Goal: Task Accomplishment & Management: Manage account settings

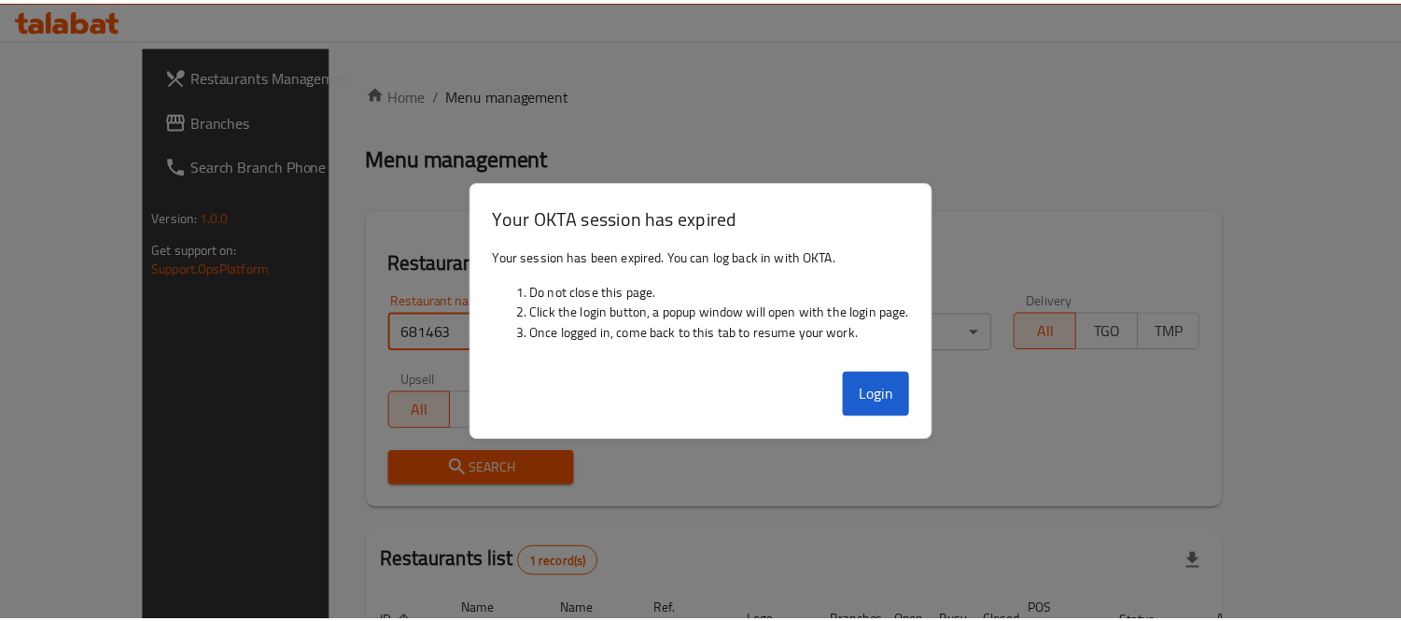
scroll to position [175, 0]
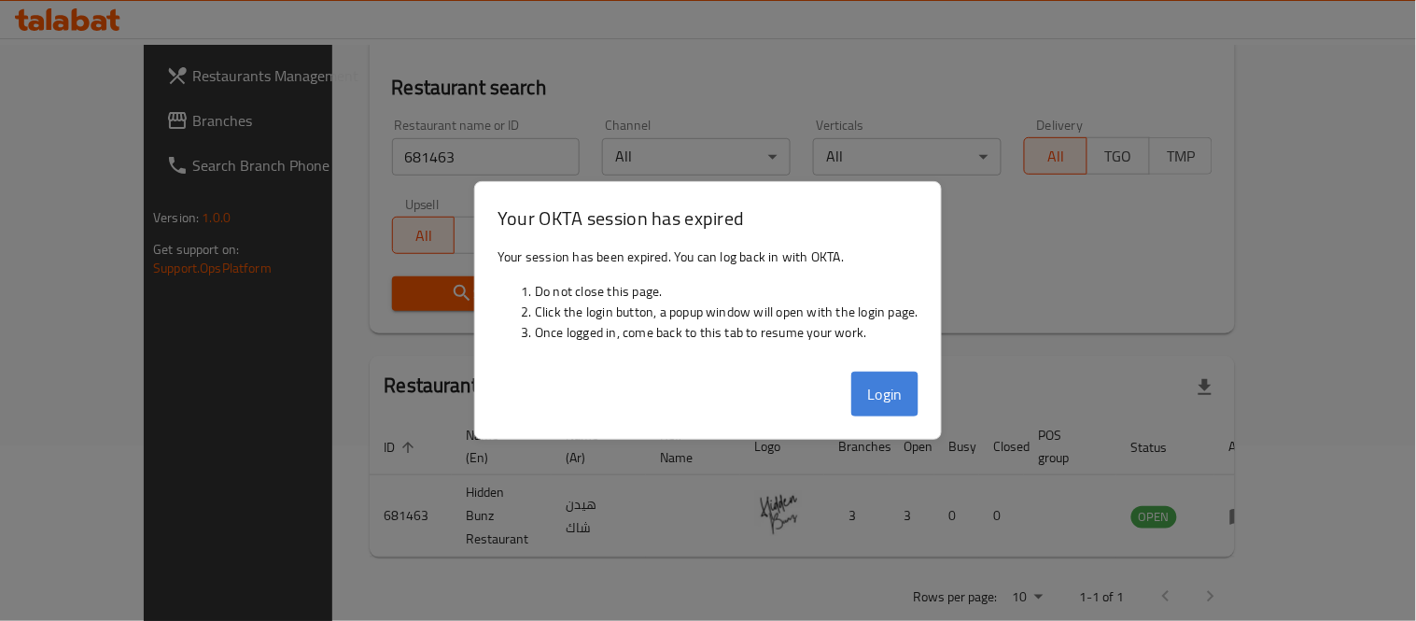
drag, startPoint x: 922, startPoint y: 394, endPoint x: 904, endPoint y: 394, distance: 18.7
click at [910, 394] on div "Login" at bounding box center [708, 401] width 466 height 75
click at [897, 394] on button "Login" at bounding box center [884, 394] width 67 height 45
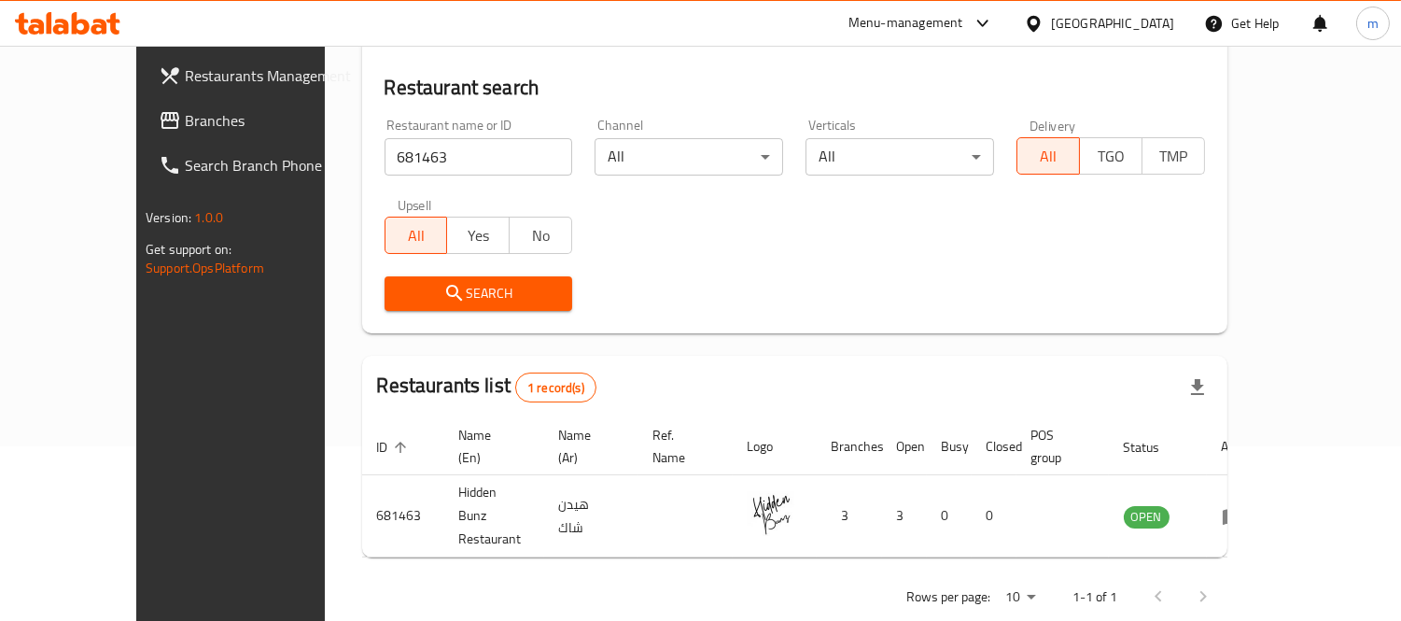
click at [185, 124] on span "Branches" at bounding box center [270, 120] width 171 height 22
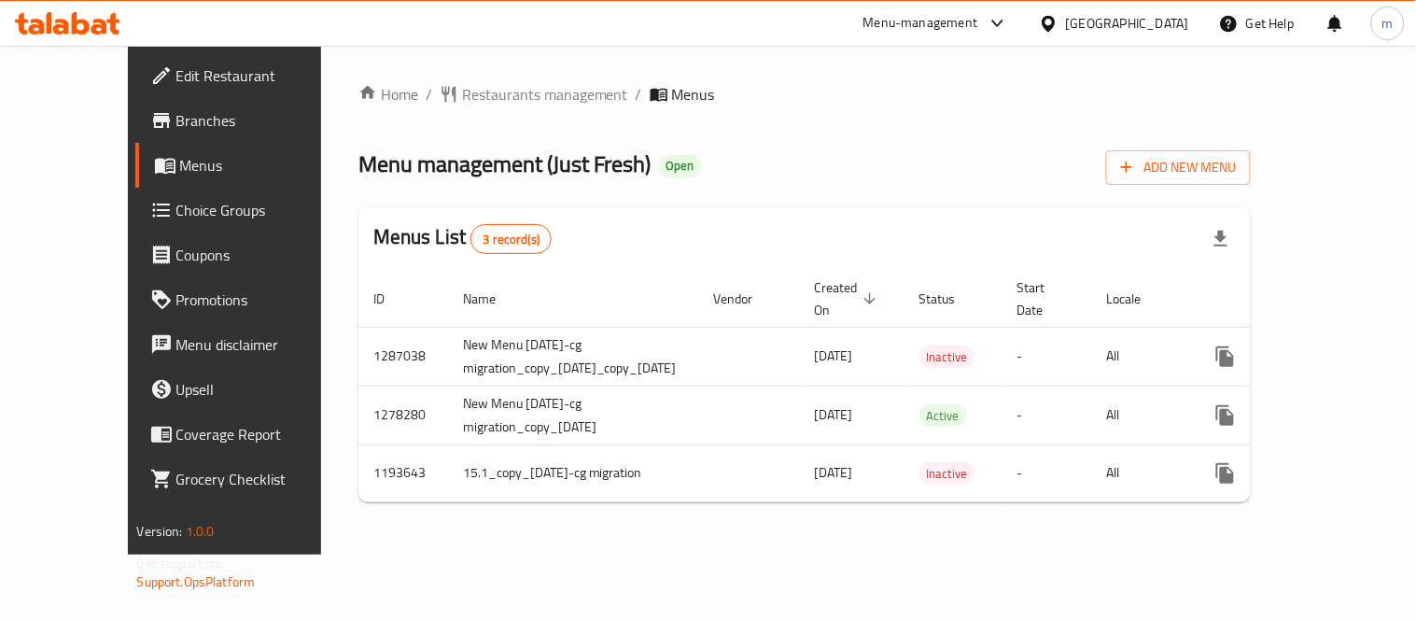
click at [471, 99] on span "Restaurants management" at bounding box center [545, 94] width 166 height 22
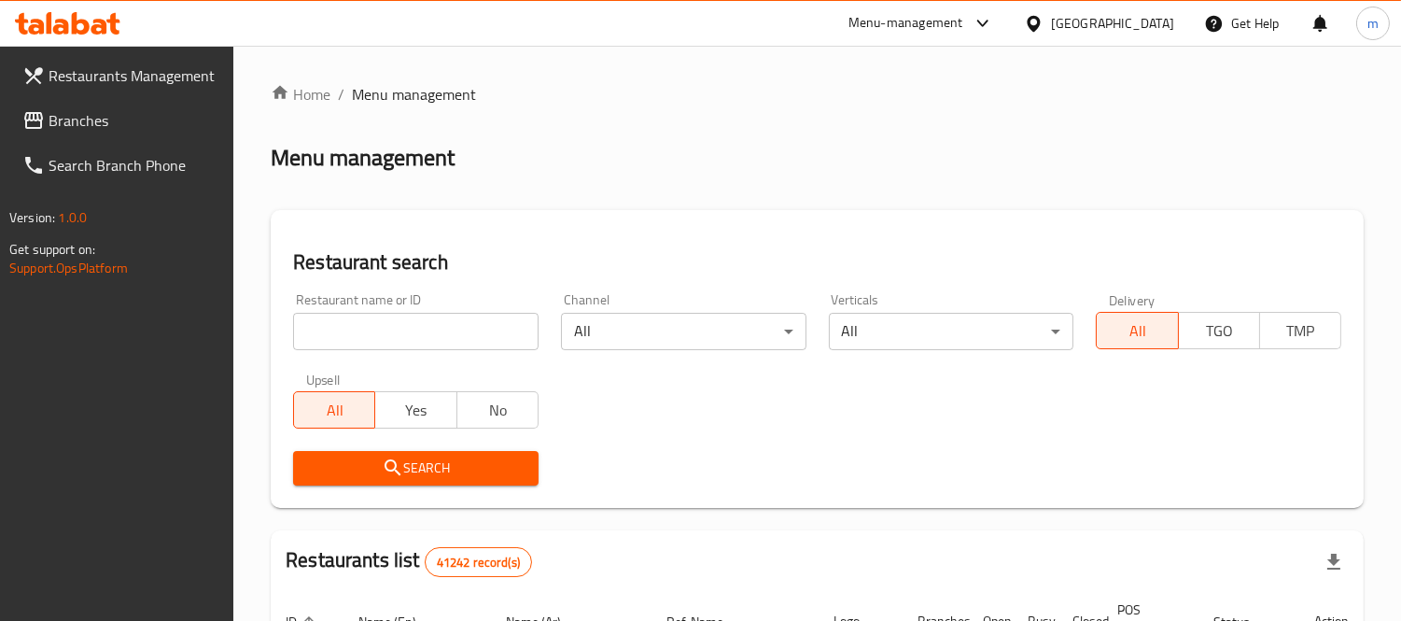
click at [427, 324] on div at bounding box center [700, 310] width 1401 height 621
click at [427, 324] on input "search" at bounding box center [416, 331] width 246 height 37
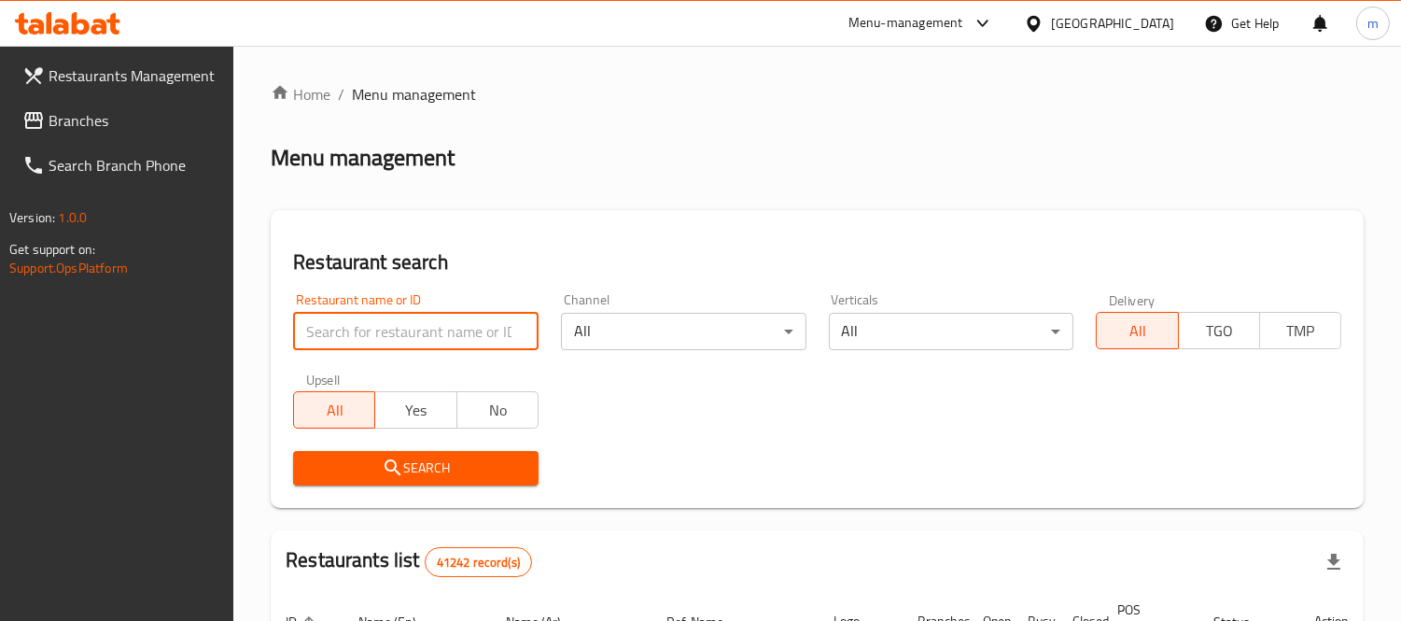
paste input "8739"
type input "8739"
click button "Search" at bounding box center [416, 468] width 246 height 35
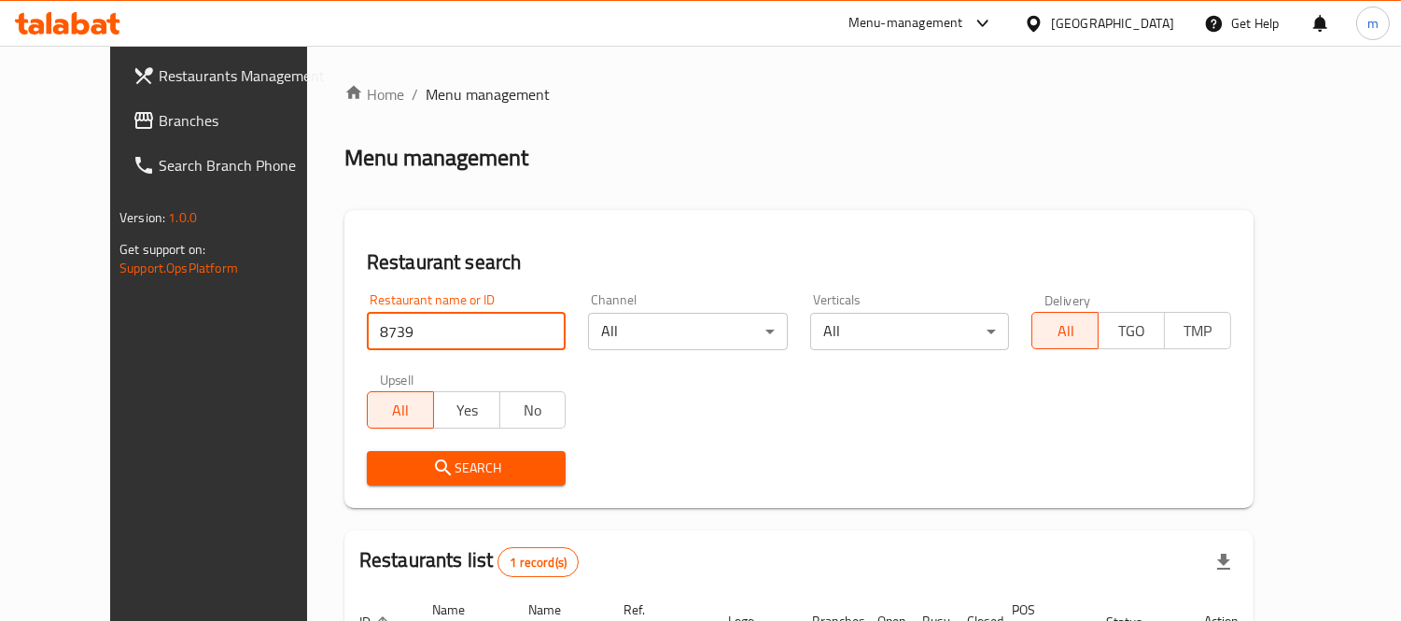
scroll to position [196, 0]
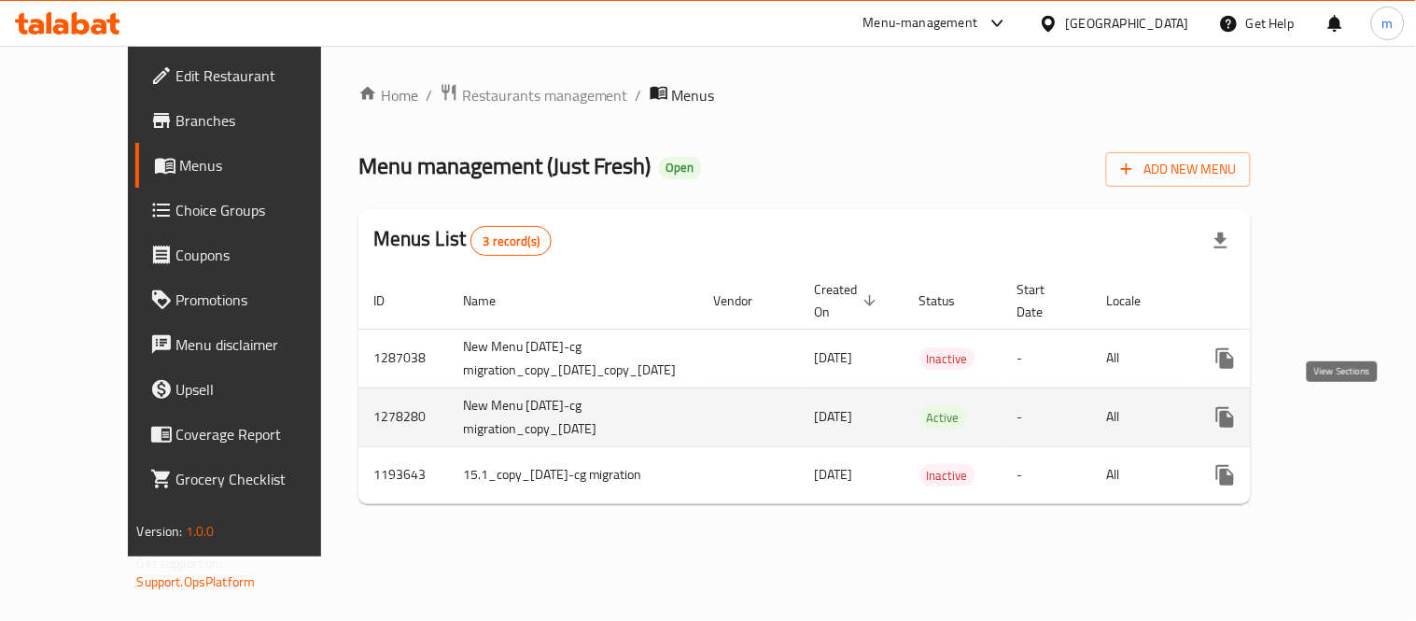
click at [1352, 417] on icon "enhanced table" at bounding box center [1360, 417] width 17 height 17
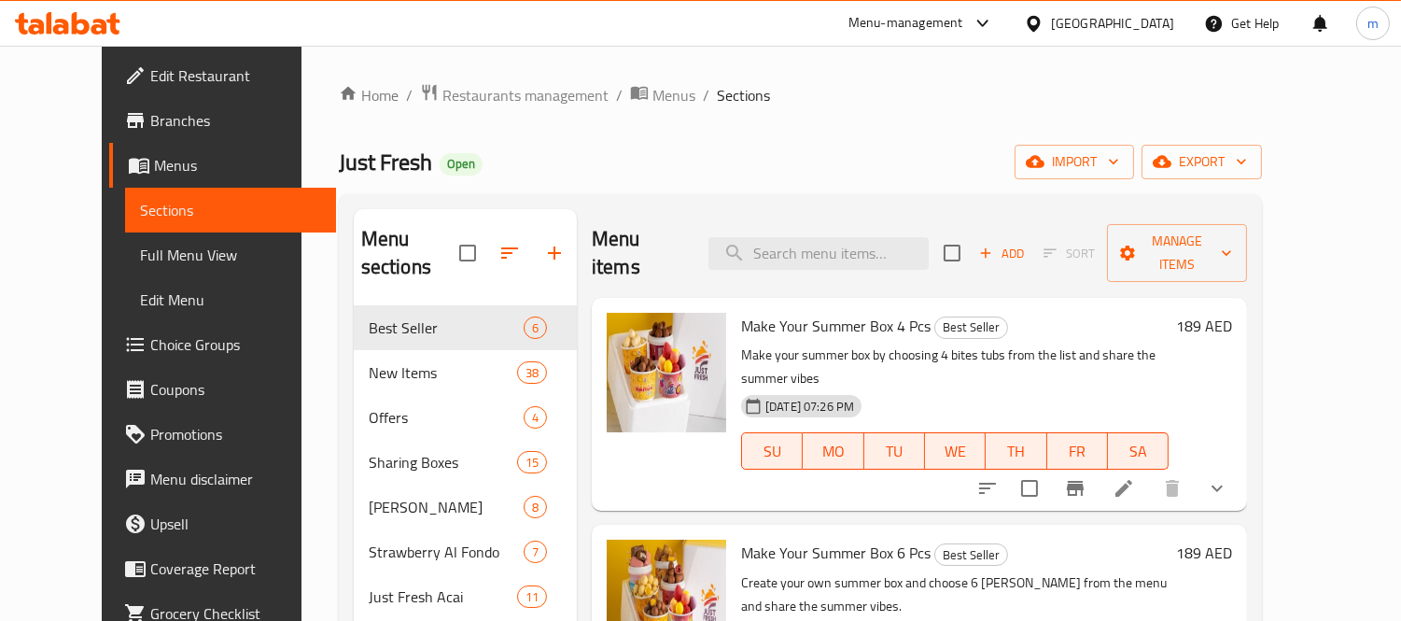
click at [150, 344] on span "Choice Groups" at bounding box center [235, 344] width 171 height 22
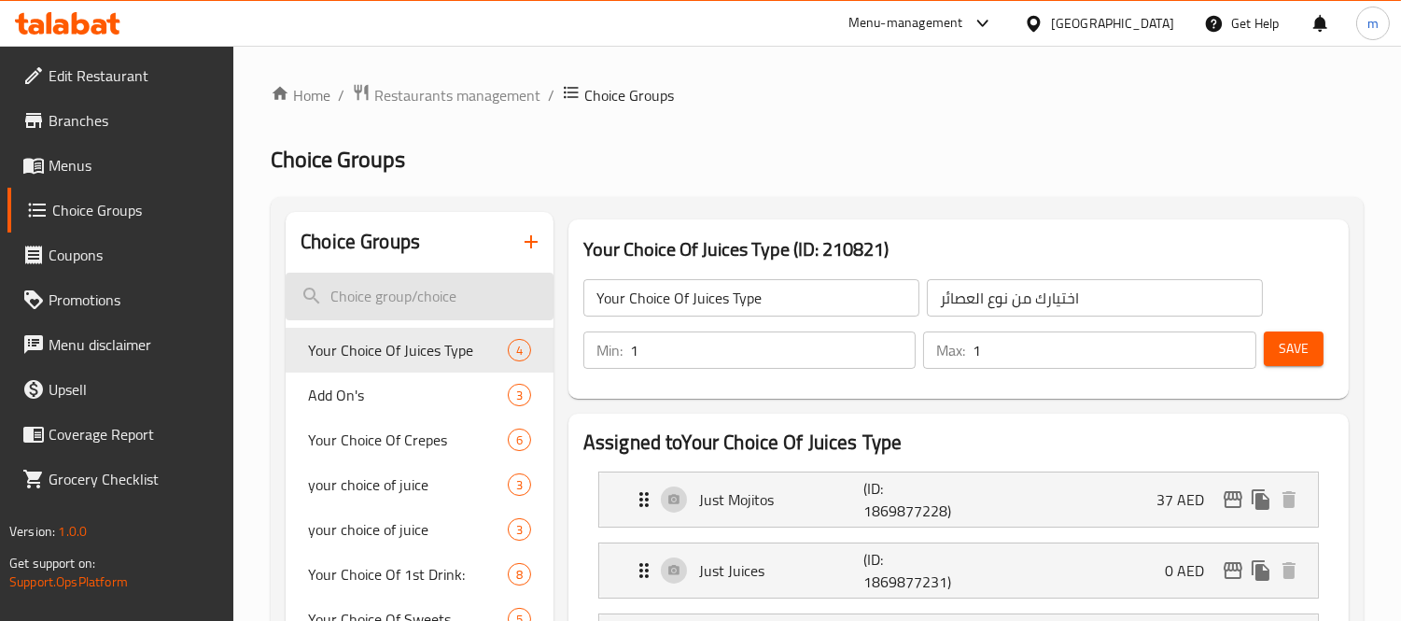
click at [404, 289] on input "search" at bounding box center [420, 297] width 268 height 48
paste input "Add sweetness to it"
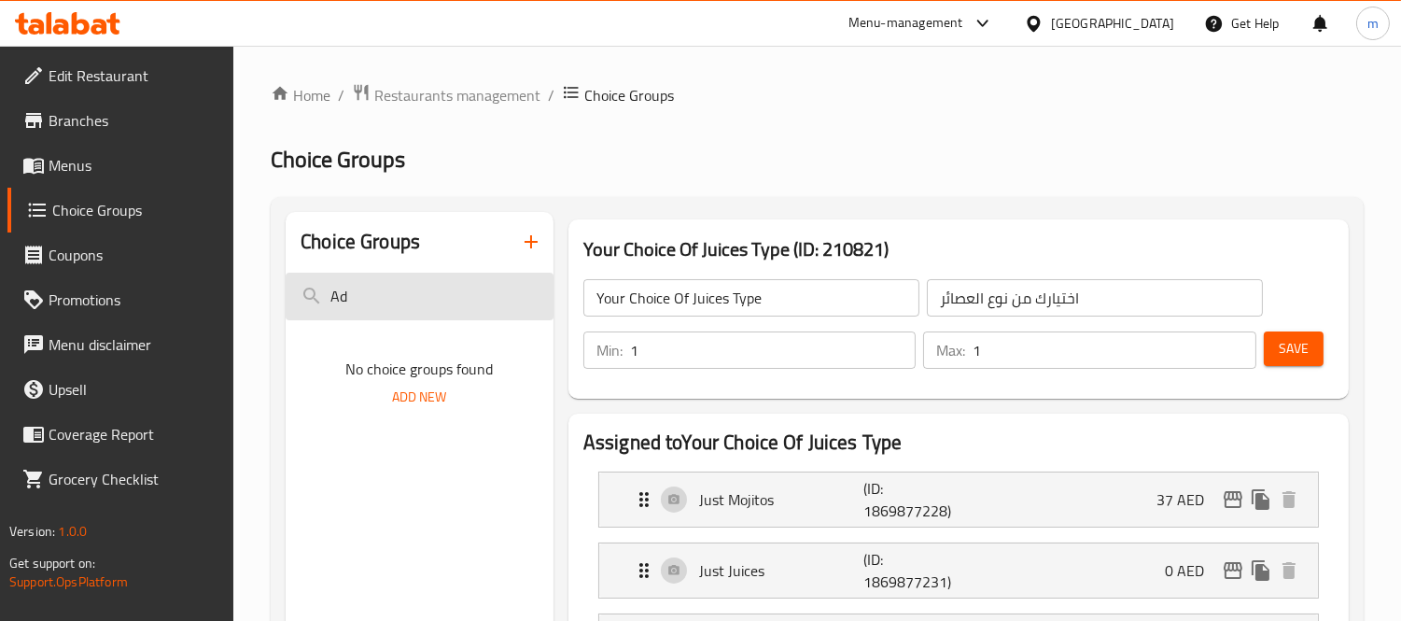
type input "A"
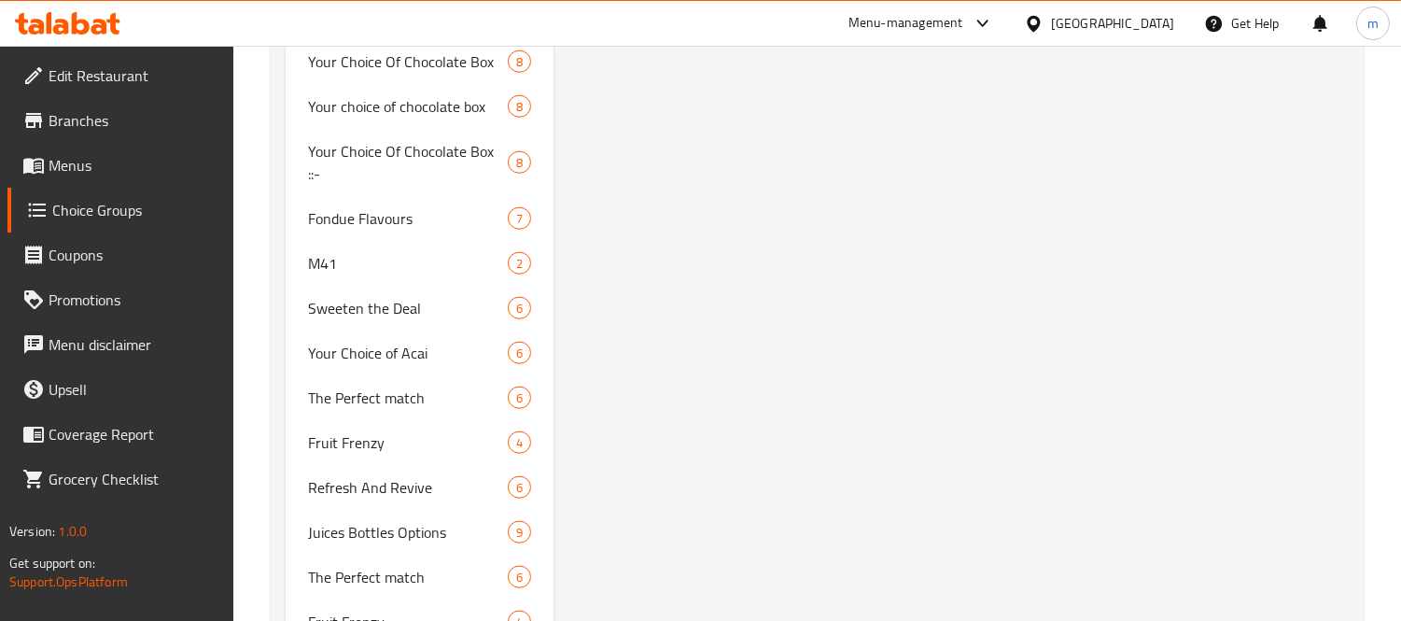
scroll to position [3630, 0]
click at [367, 339] on span "Your Choice of Acai" at bounding box center [380, 350] width 144 height 22
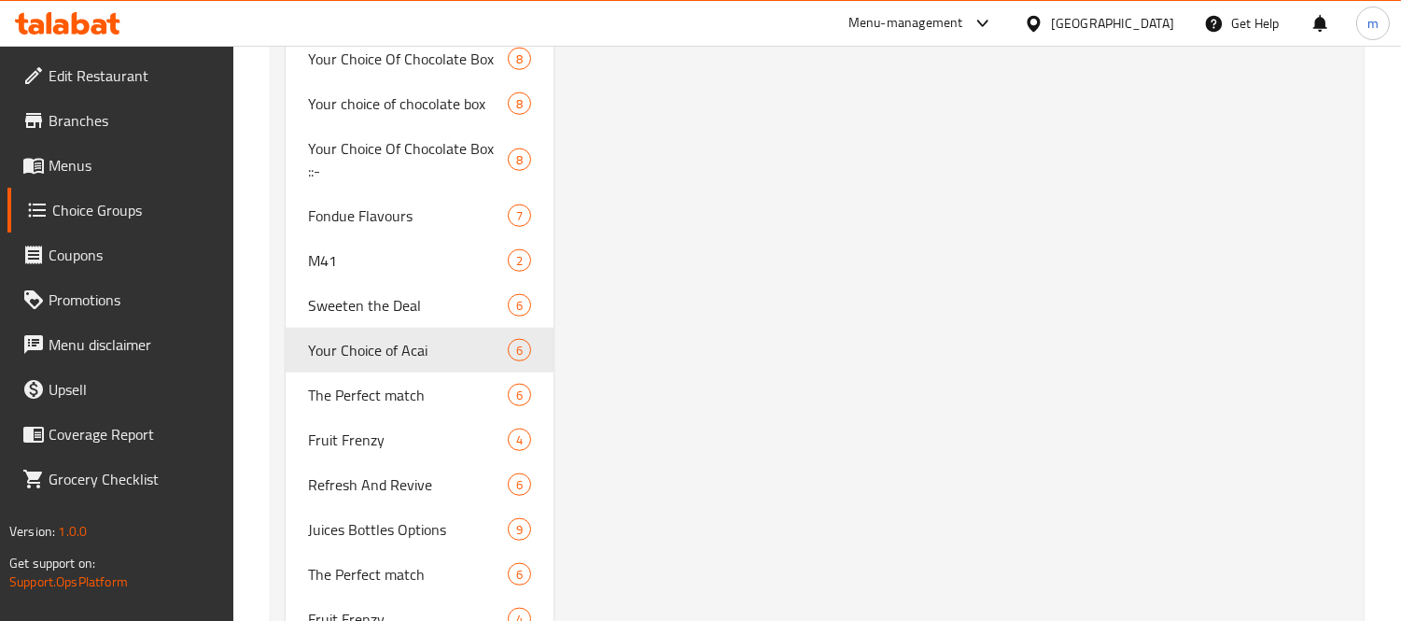
type input "Your Choice of Acai"
type input "اختيارك من الاساي"
type input "0"
type input "6"
click at [366, 294] on span "Sweeten the Deal" at bounding box center [380, 305] width 144 height 22
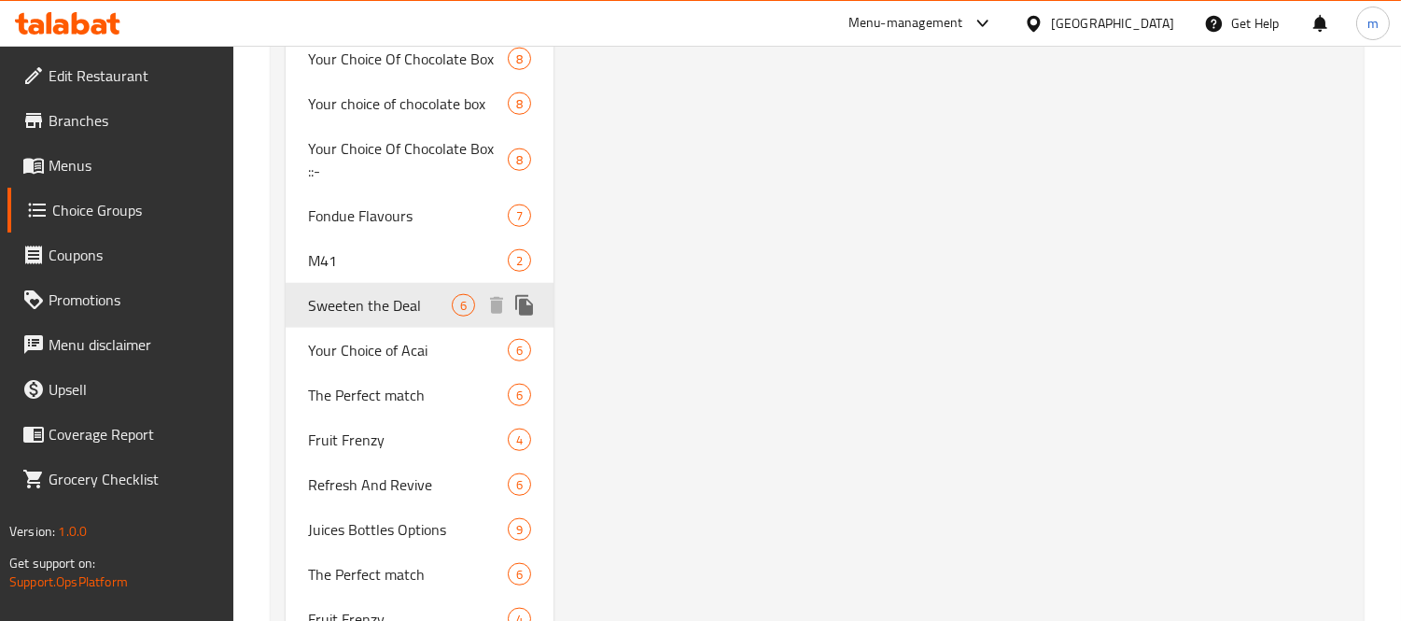
type input "Sweeten the Deal"
type input "زيدها حلا"
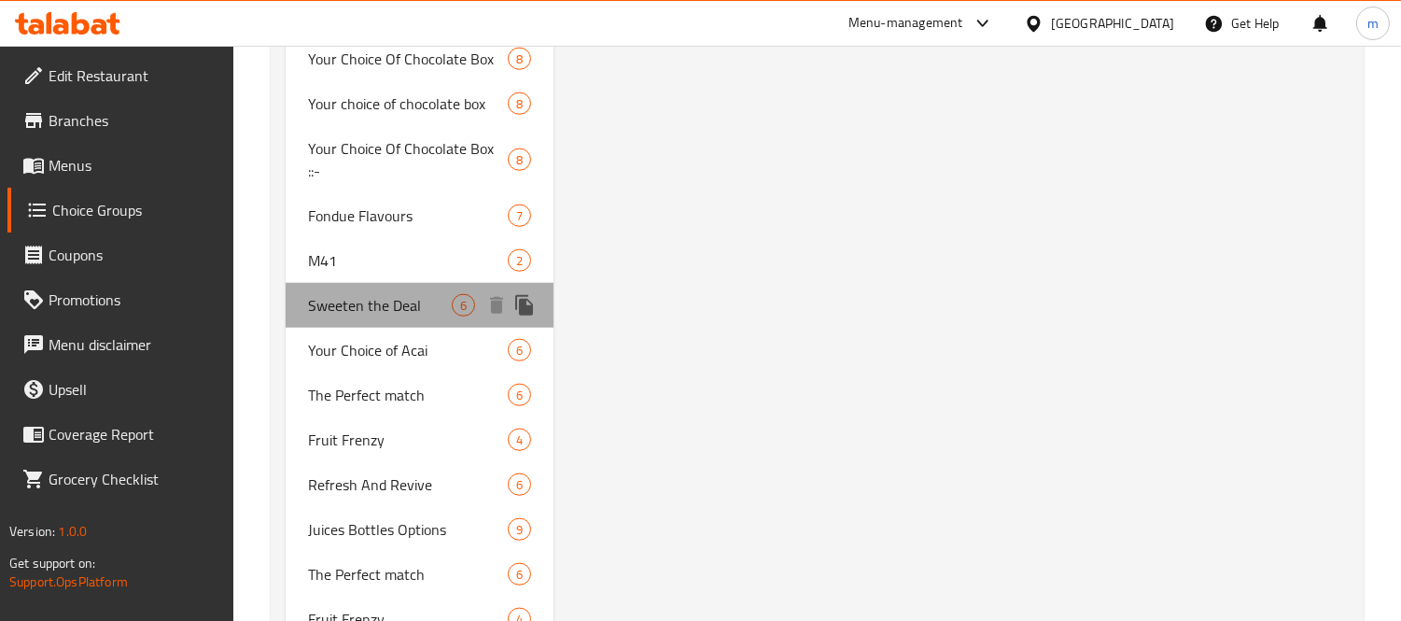
click at [395, 294] on span "Sweeten the Deal" at bounding box center [380, 305] width 144 height 22
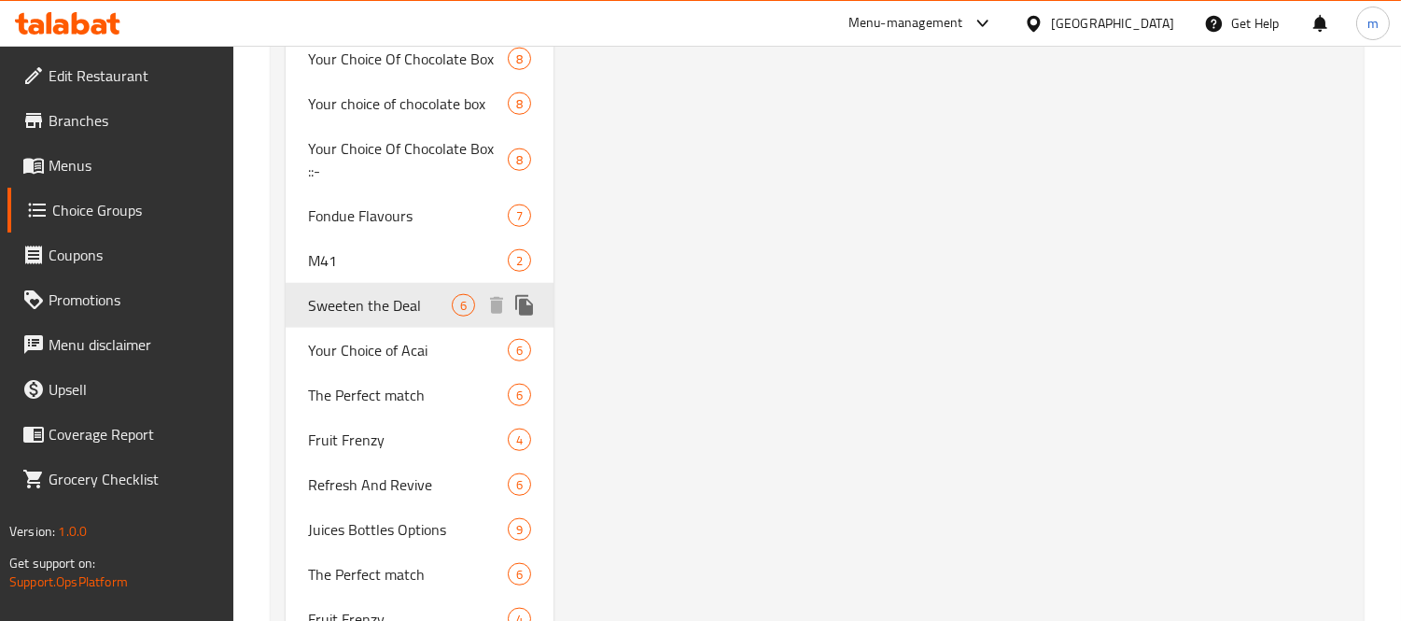
click at [383, 294] on span "Sweeten the Deal" at bounding box center [380, 305] width 144 height 22
click at [371, 294] on span "Sweeten the Deal" at bounding box center [380, 305] width 144 height 22
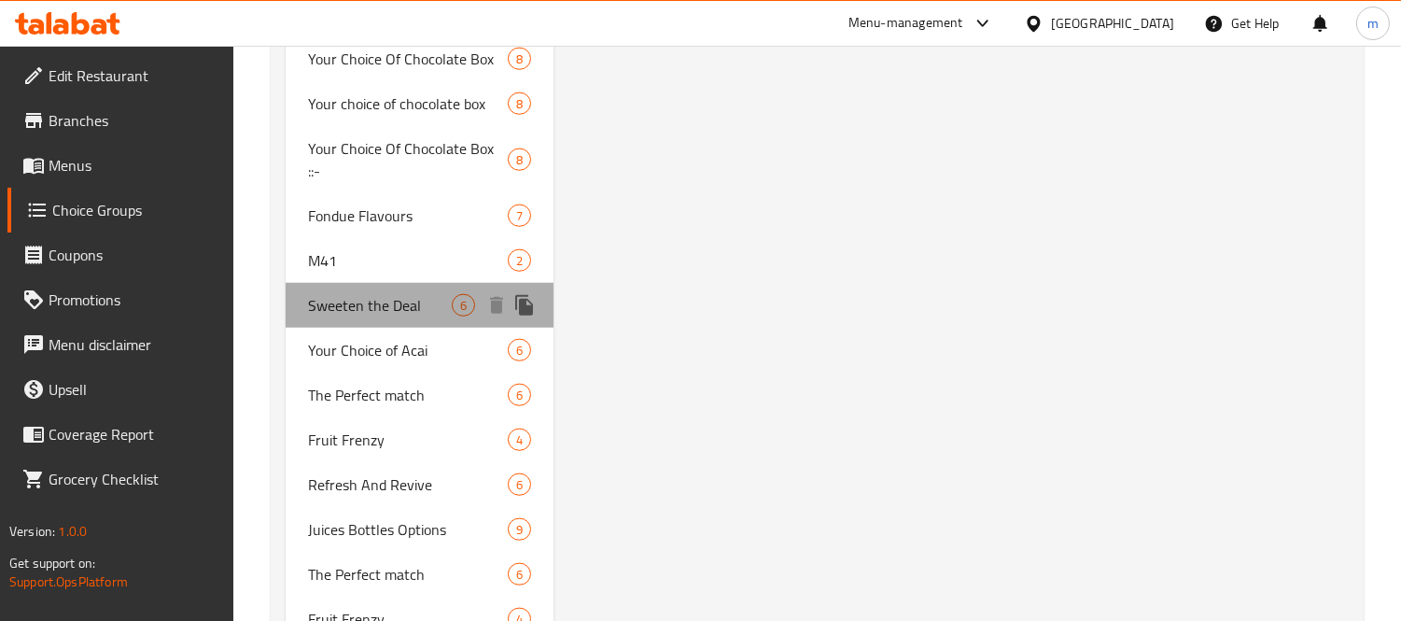
click at [371, 294] on span "Sweeten the Deal" at bounding box center [380, 305] width 144 height 22
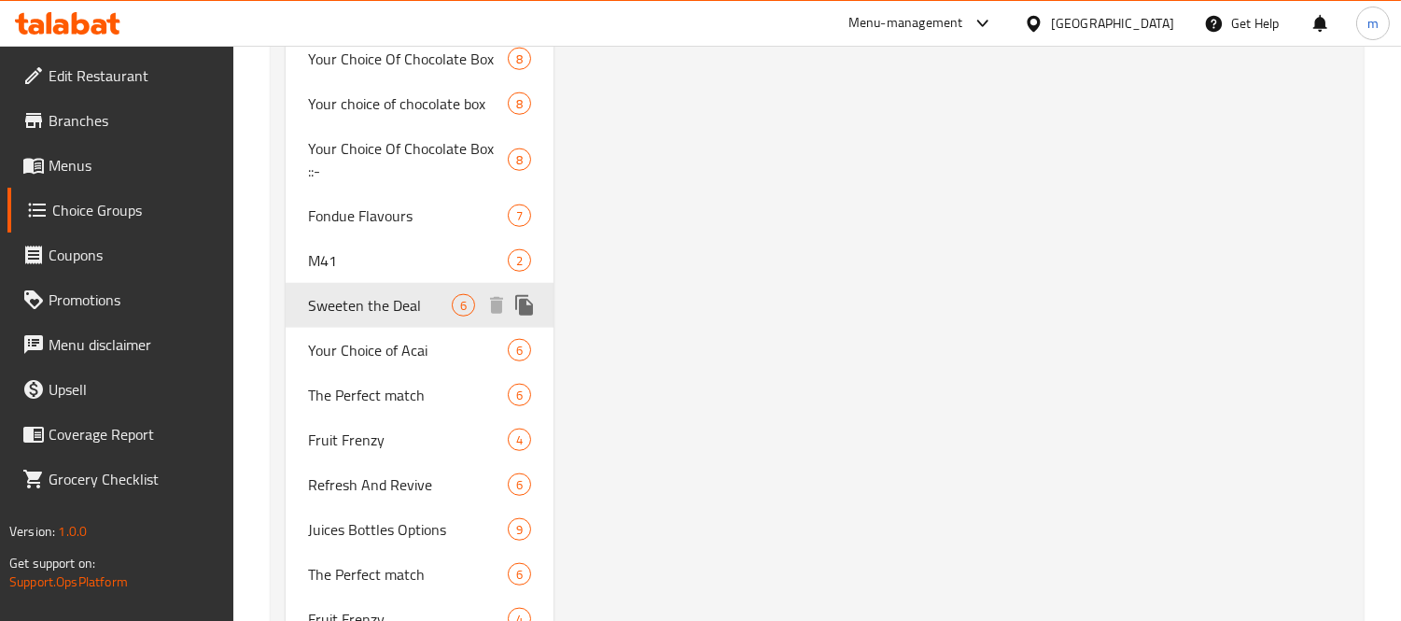
click at [371, 294] on span "Sweeten the Deal" at bounding box center [380, 305] width 144 height 22
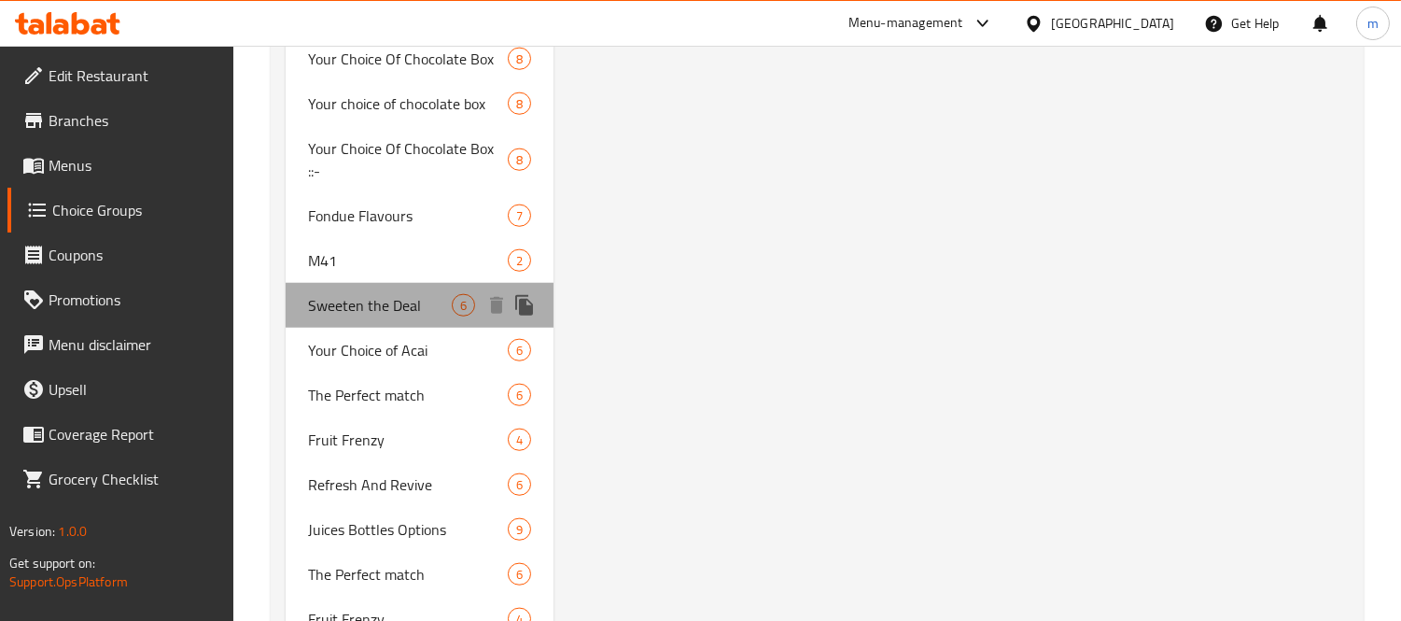
click at [371, 294] on span "Sweeten the Deal" at bounding box center [380, 305] width 144 height 22
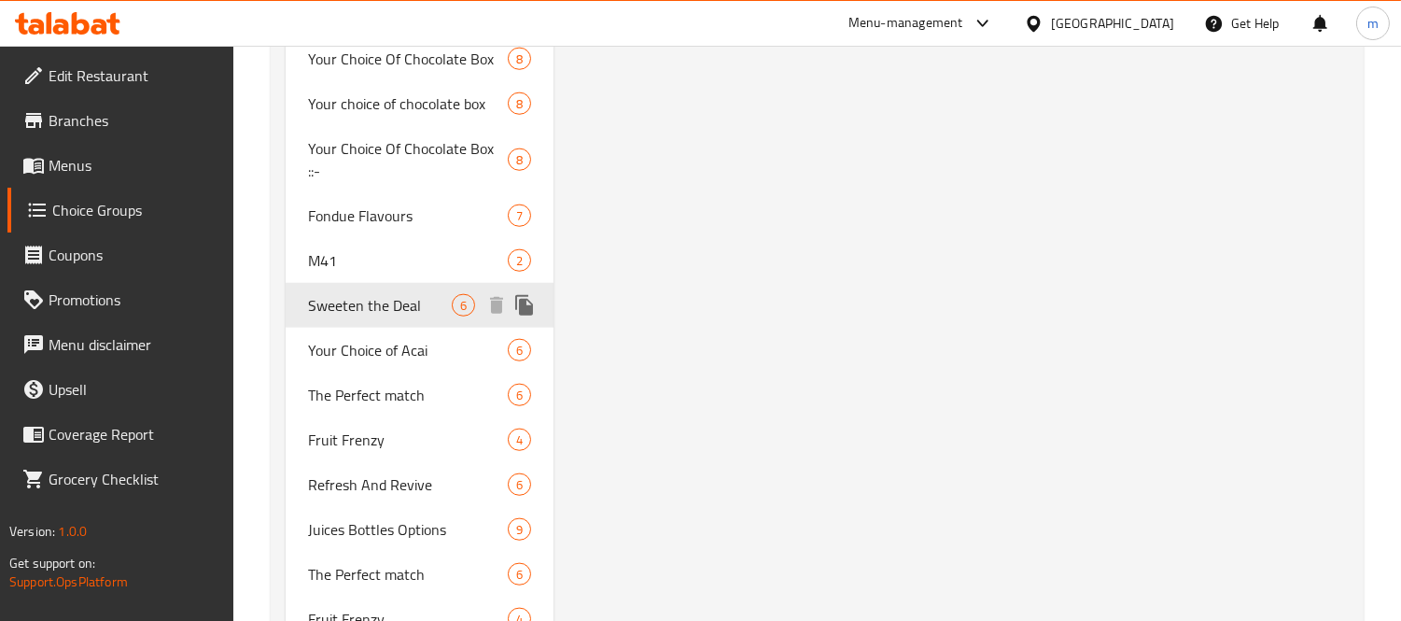
click at [371, 294] on span "Sweeten the Deal" at bounding box center [380, 305] width 144 height 22
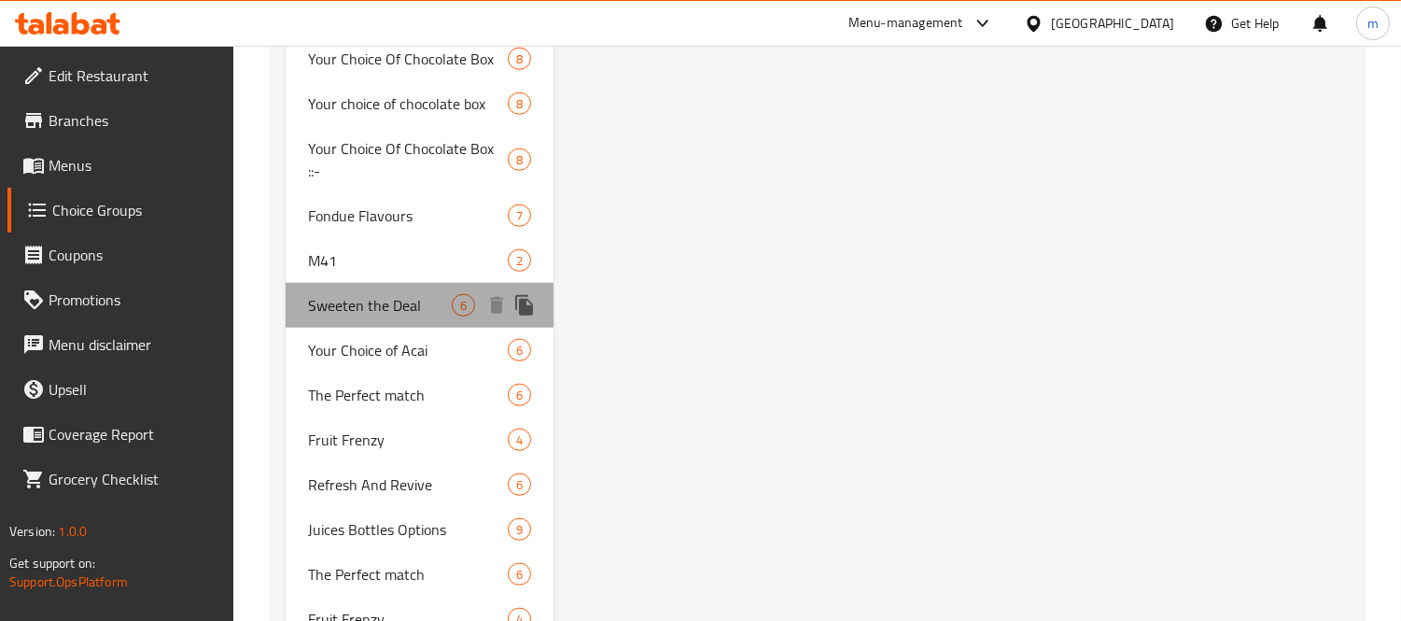
click at [371, 294] on span "Sweeten the Deal" at bounding box center [380, 305] width 144 height 22
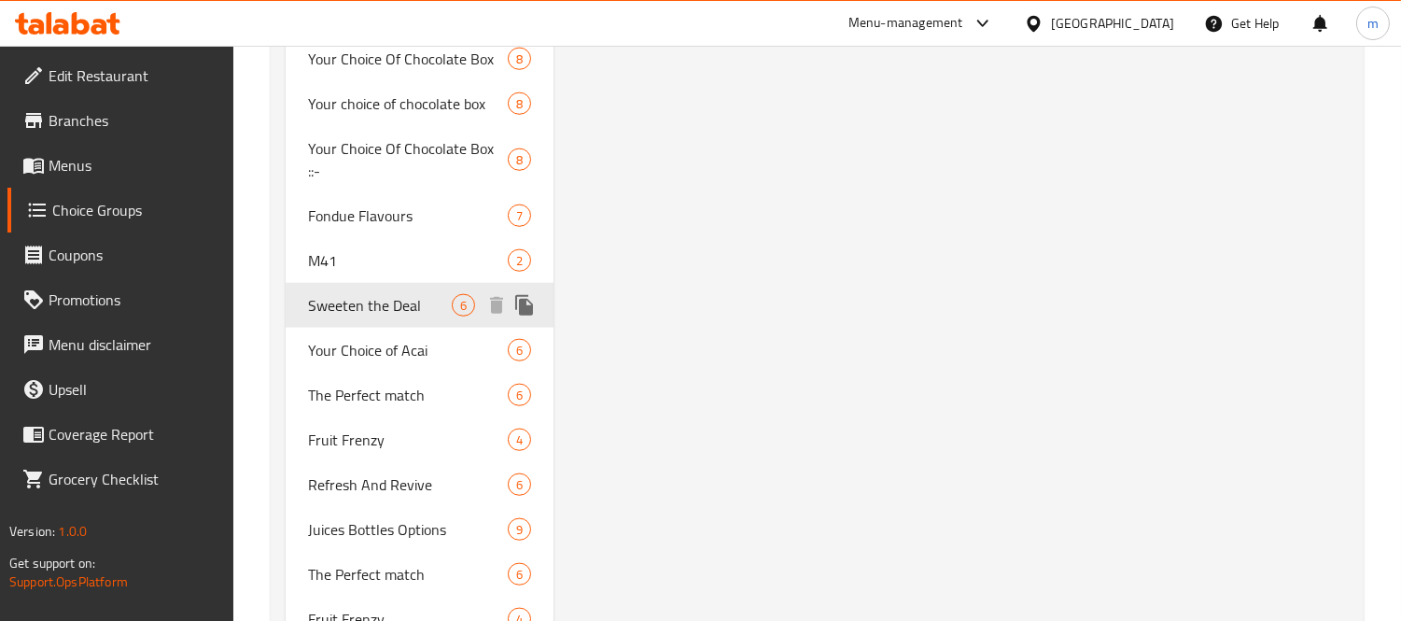
click at [371, 294] on span "Sweeten the Deal" at bounding box center [380, 305] width 144 height 22
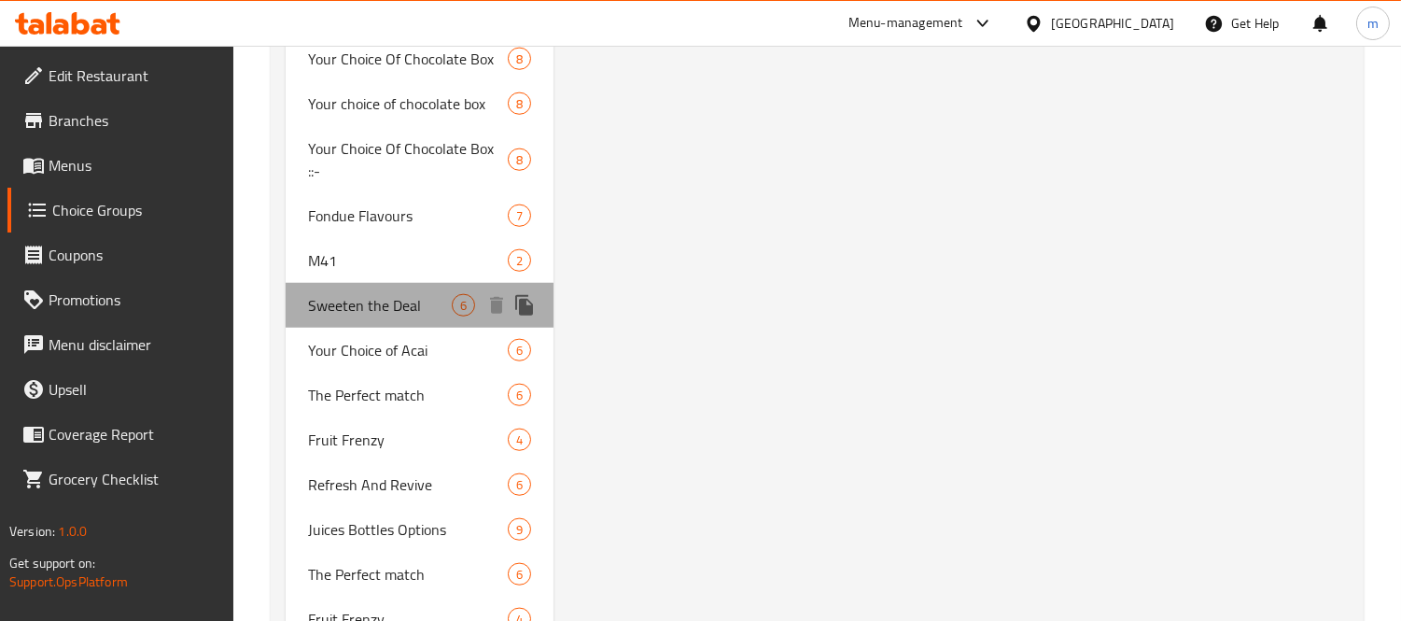
click at [371, 294] on span "Sweeten the Deal" at bounding box center [380, 305] width 144 height 22
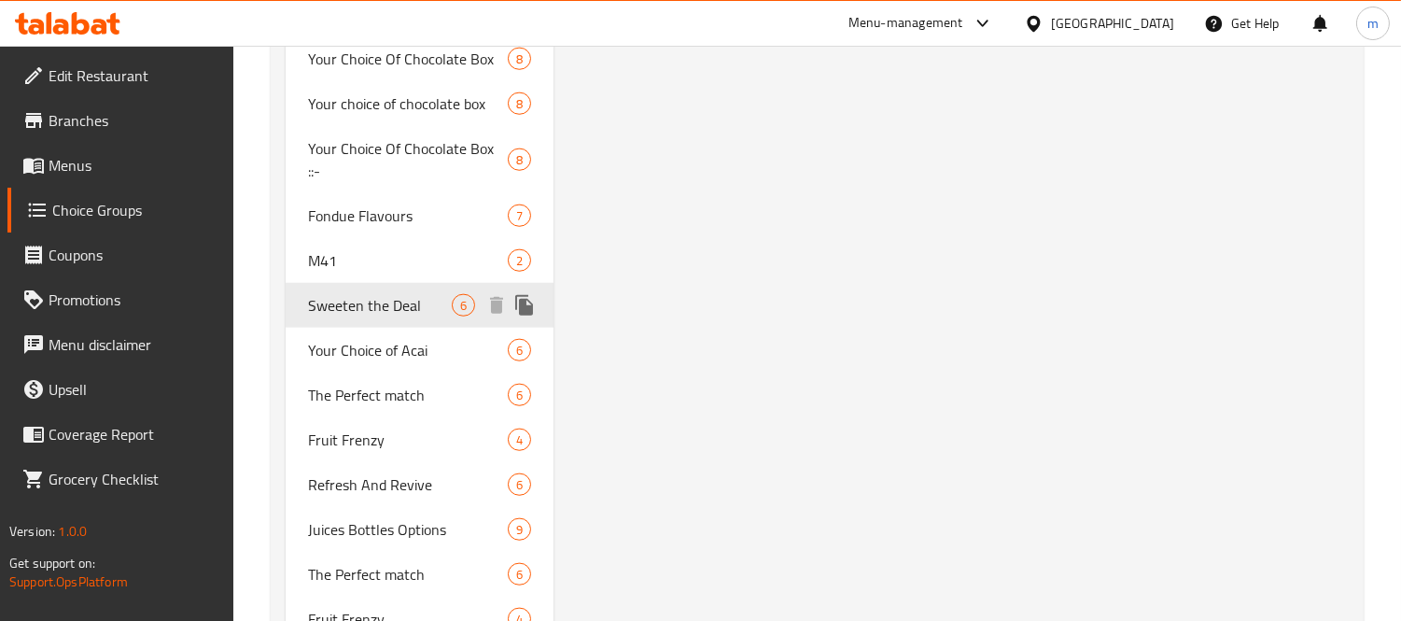
click at [371, 294] on span "Sweeten the Deal" at bounding box center [380, 305] width 144 height 22
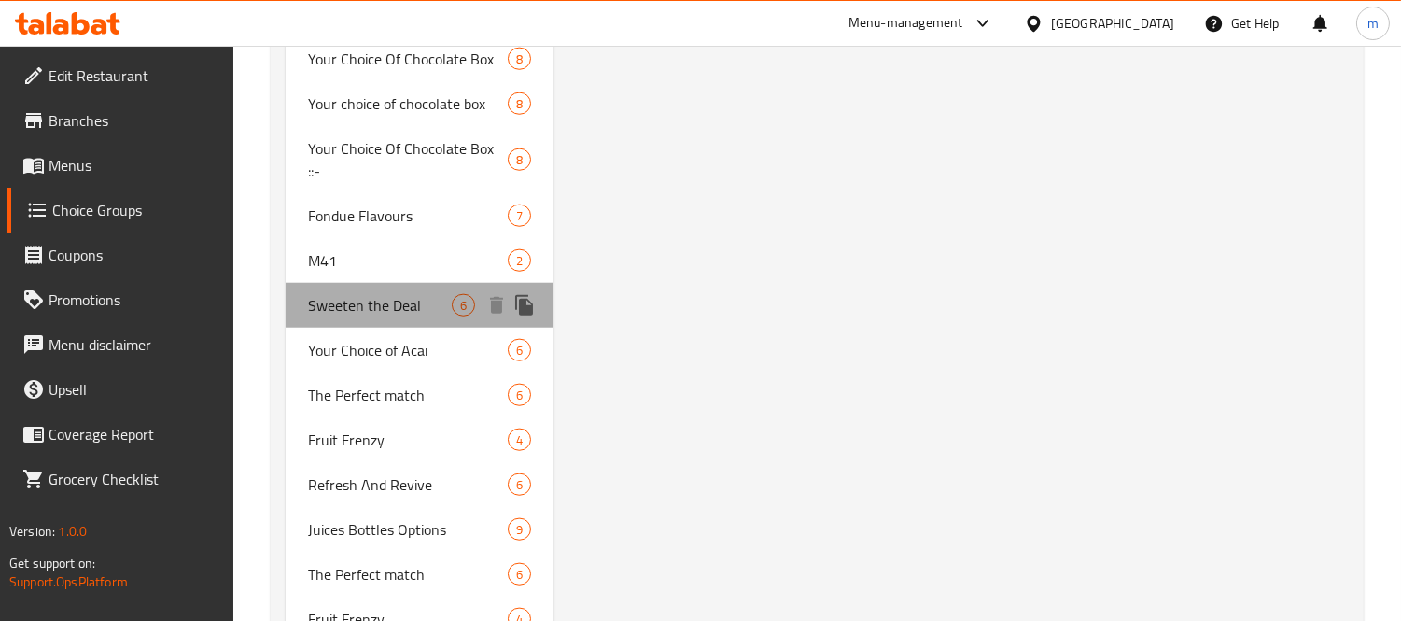
click at [371, 294] on span "Sweeten the Deal" at bounding box center [380, 305] width 144 height 22
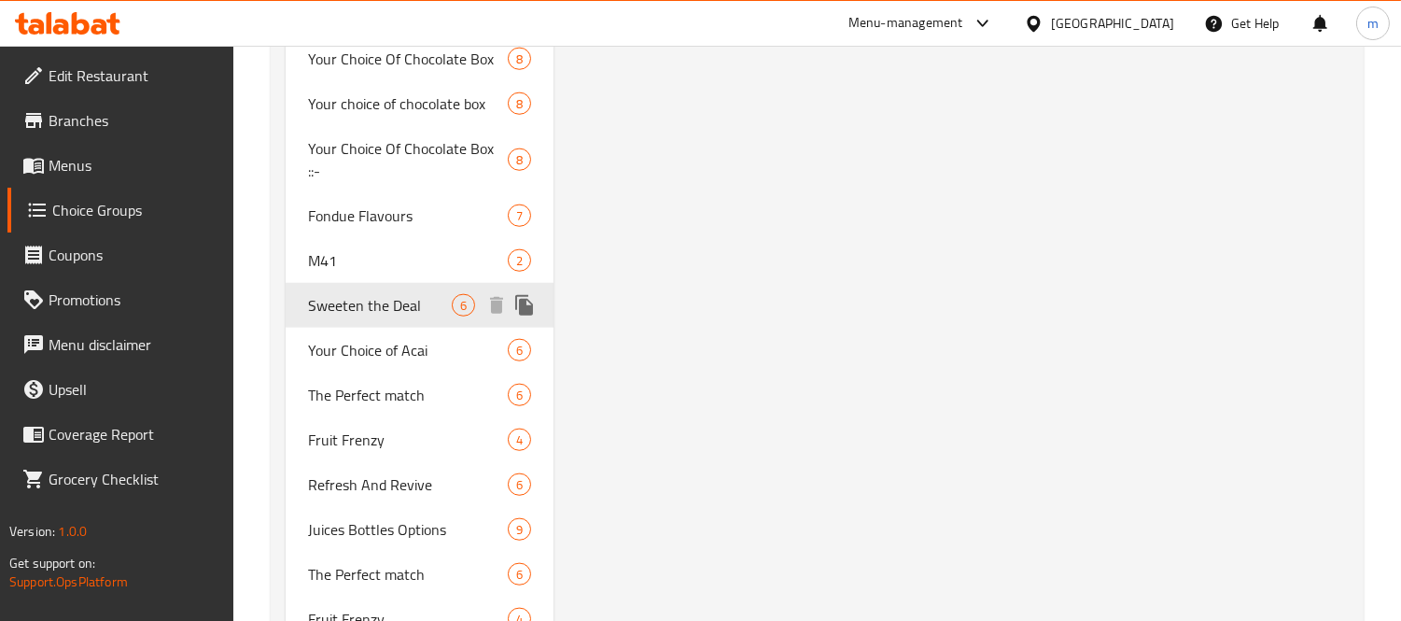
click at [371, 294] on span "Sweeten the Deal" at bounding box center [380, 305] width 144 height 22
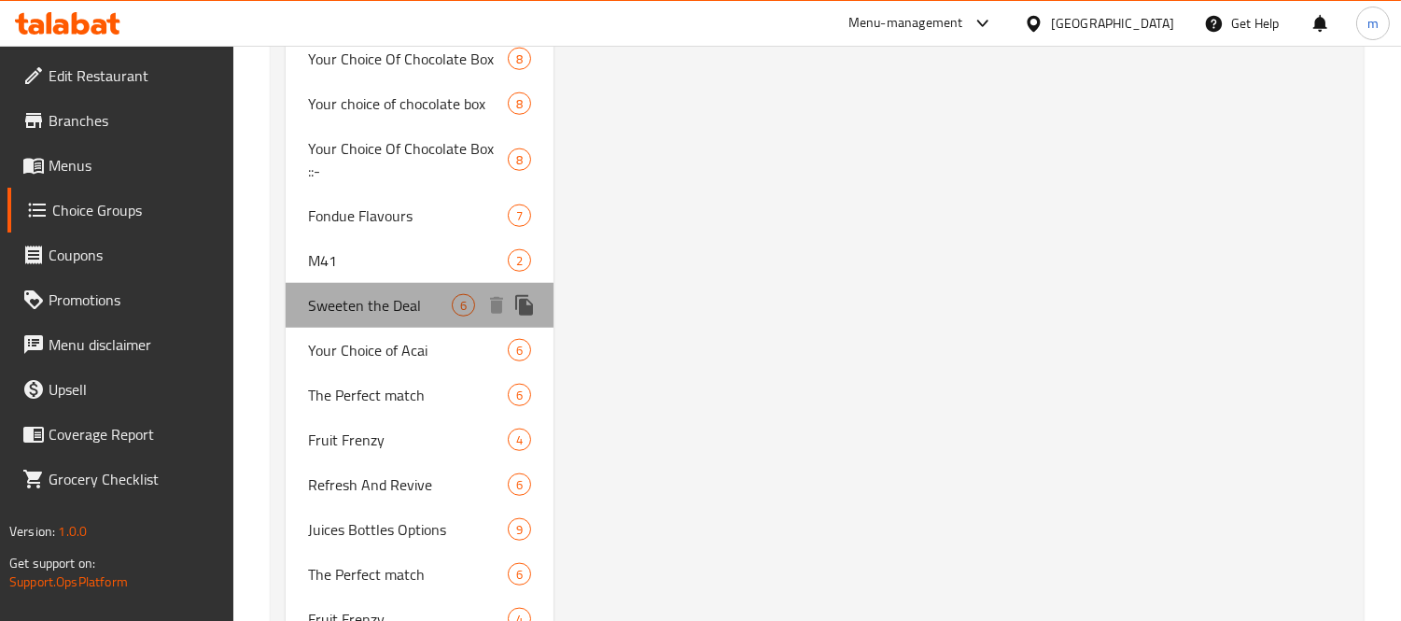
click at [371, 294] on span "Sweeten the Deal" at bounding box center [380, 305] width 144 height 22
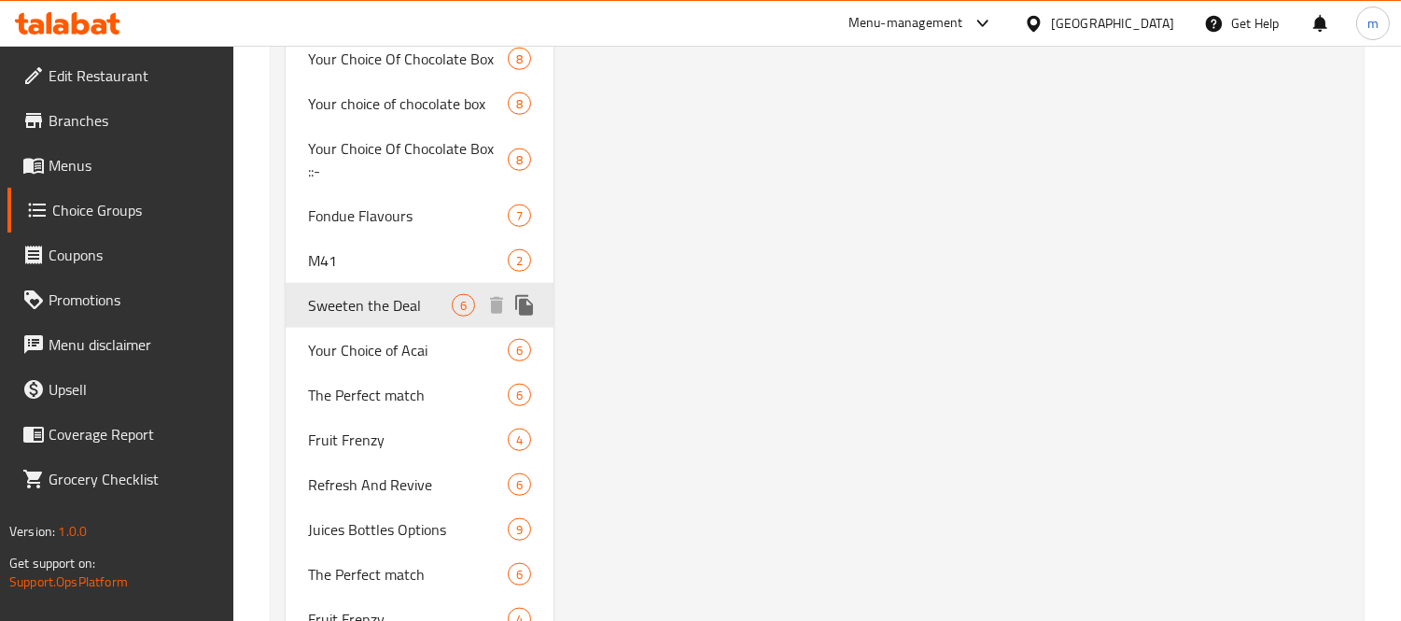
click at [371, 294] on span "Sweeten the Deal" at bounding box center [380, 305] width 144 height 22
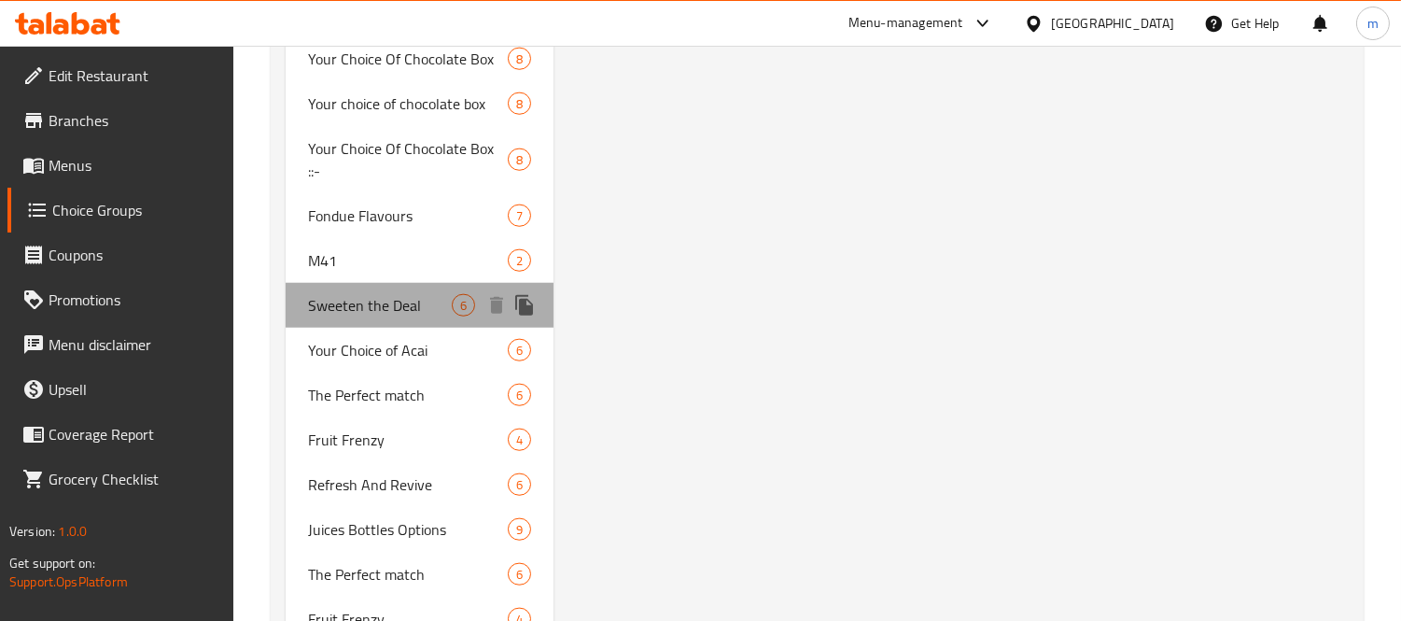
click at [371, 294] on span "Sweeten the Deal" at bounding box center [380, 305] width 144 height 22
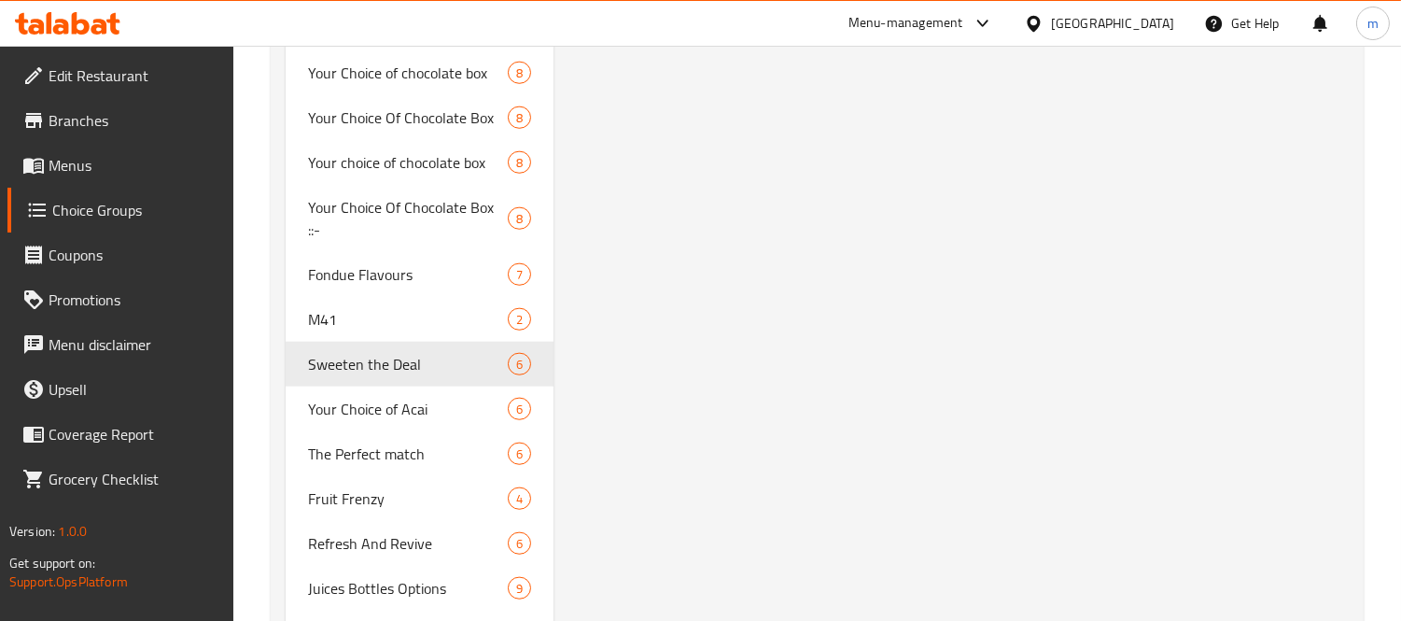
scroll to position [3735, 0]
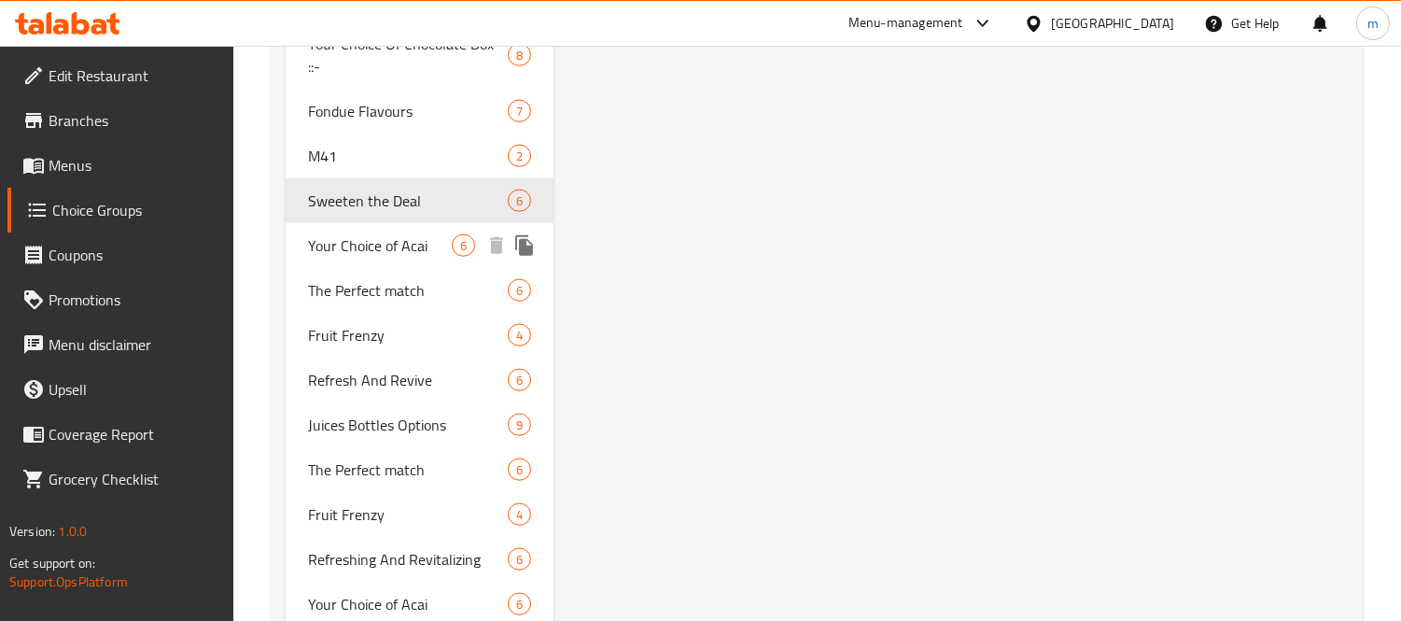
click at [387, 234] on span "Your Choice of Acai" at bounding box center [380, 245] width 144 height 22
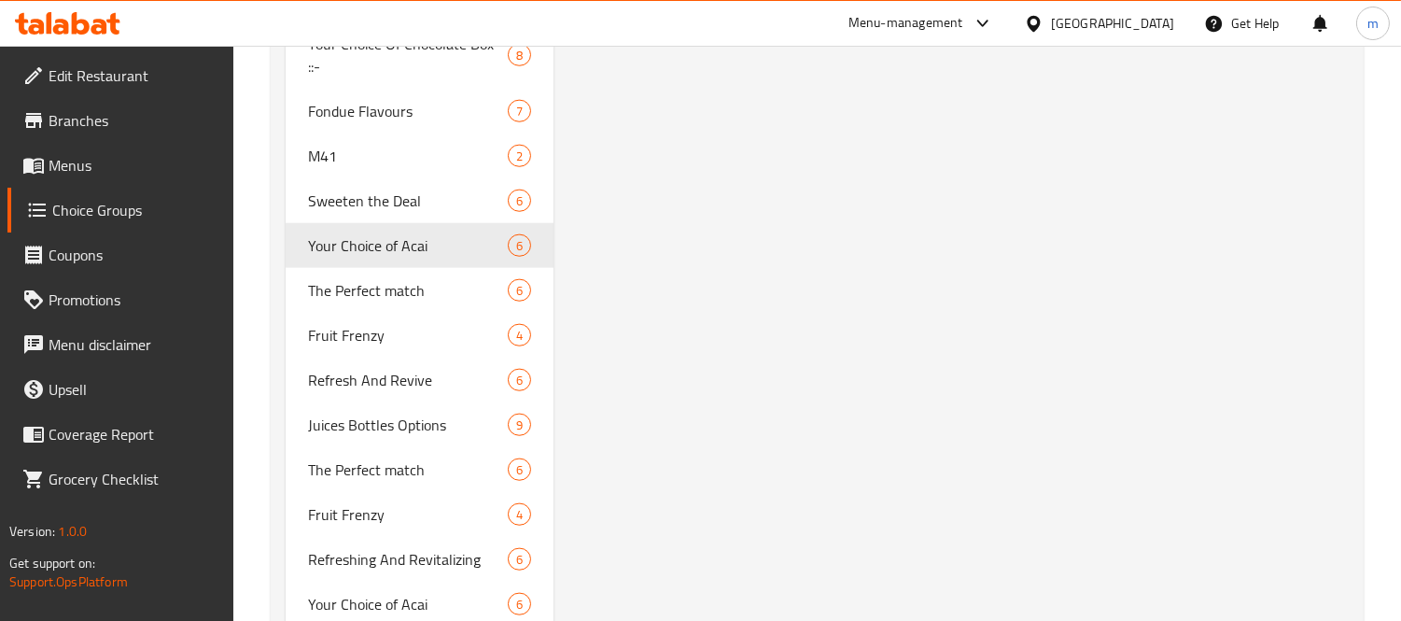
type input "Your Choice of Acai"
type input "اختيارك من الاساي"
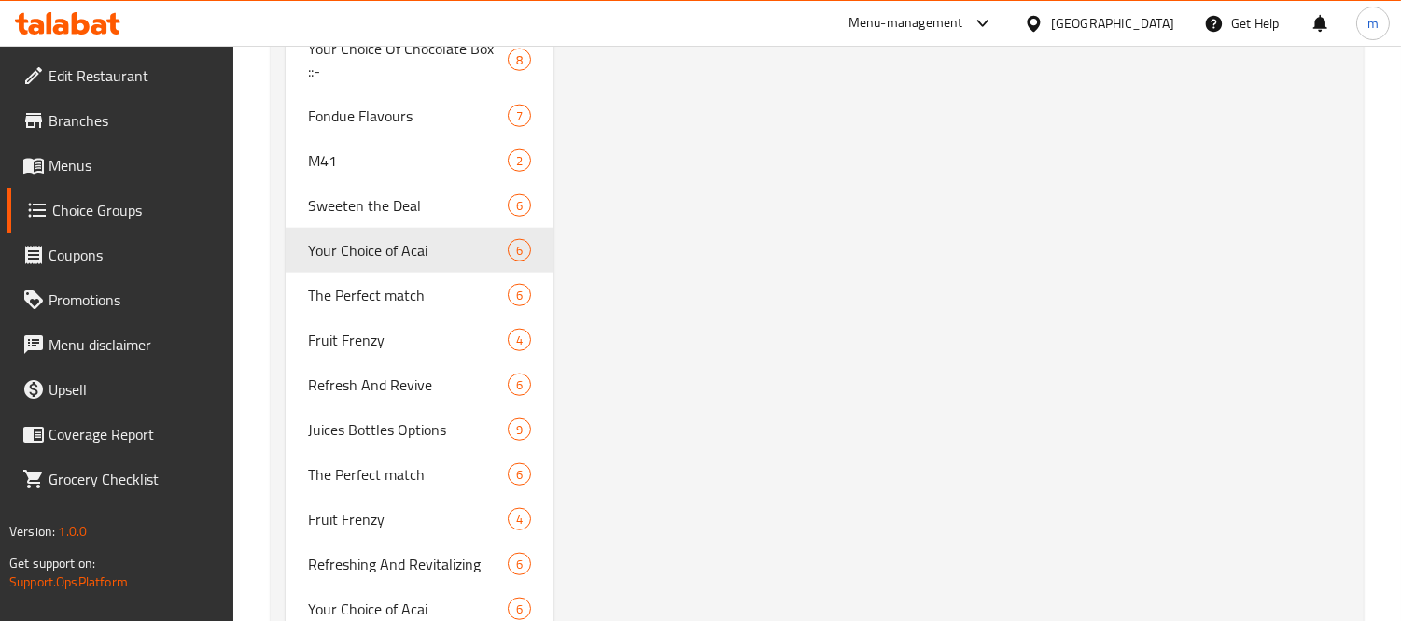
scroll to position [3838, 0]
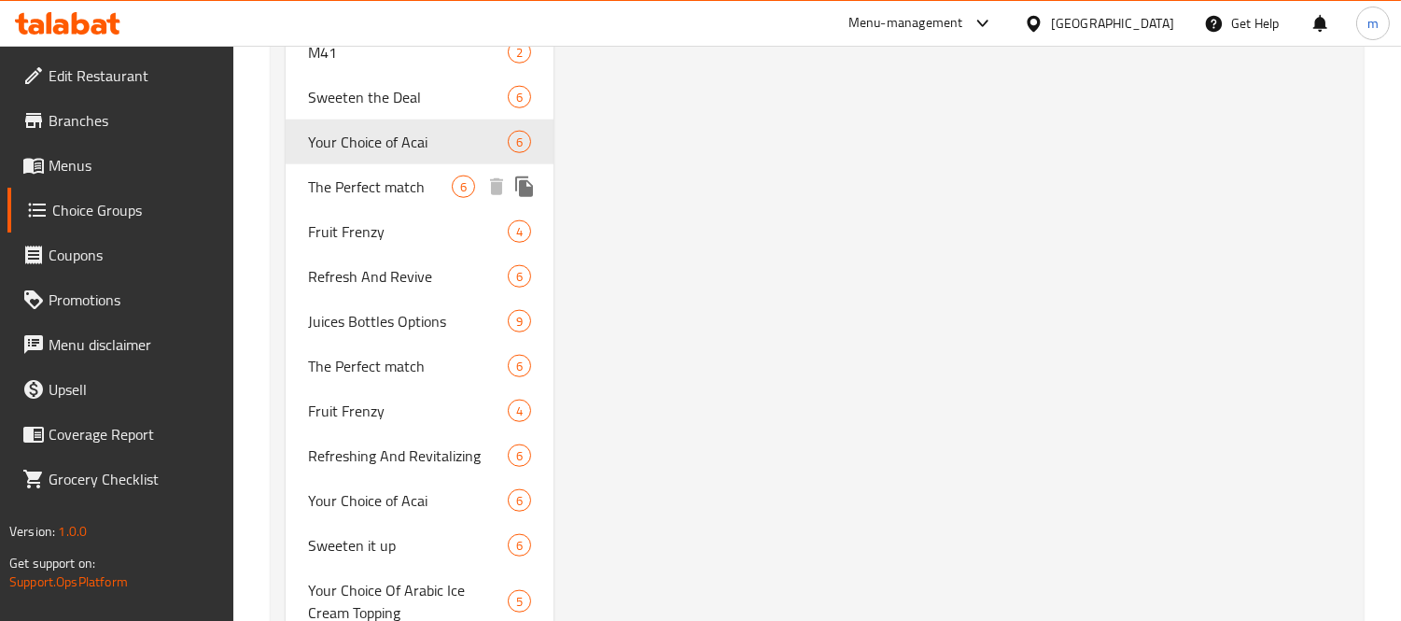
click at [392, 176] on span "The Perfect match" at bounding box center [380, 187] width 144 height 22
type input "The Perfect match"
type input "تطابق مثالي"
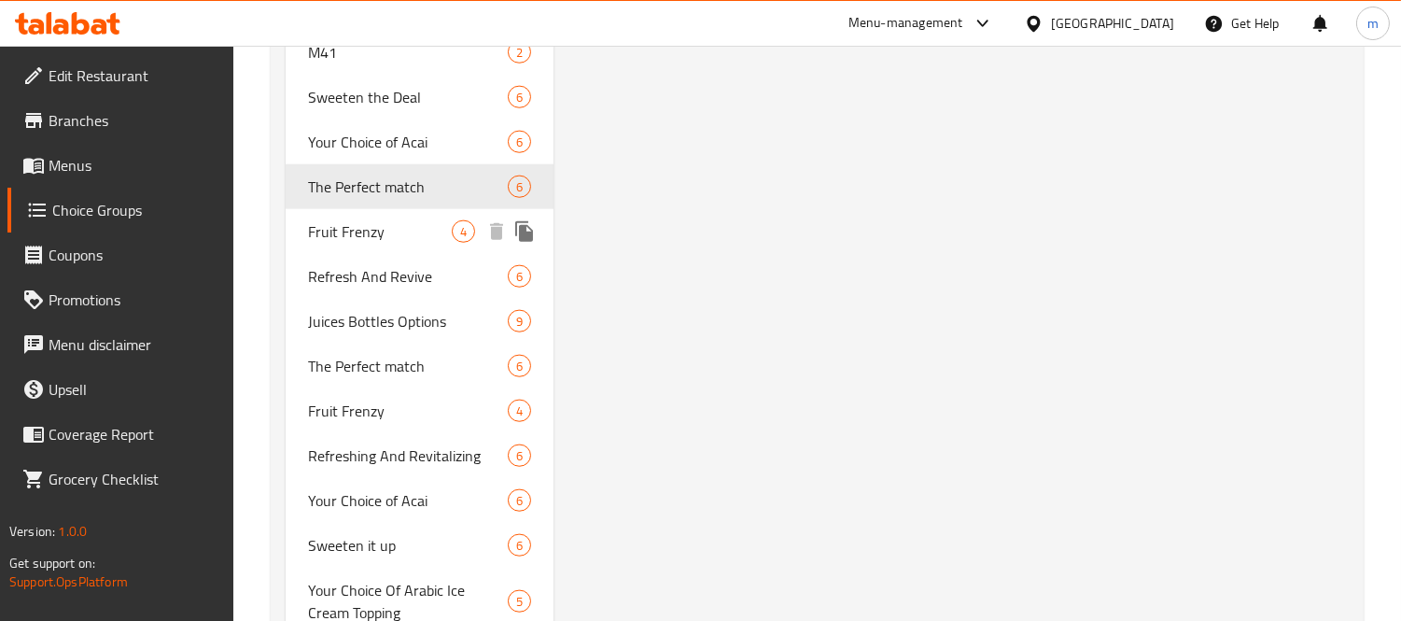
click at [350, 220] on span "Fruit Frenzy" at bounding box center [380, 231] width 144 height 22
type input "Fruit Frenzy"
type input "انتعاش الفواكة"
type input "4"
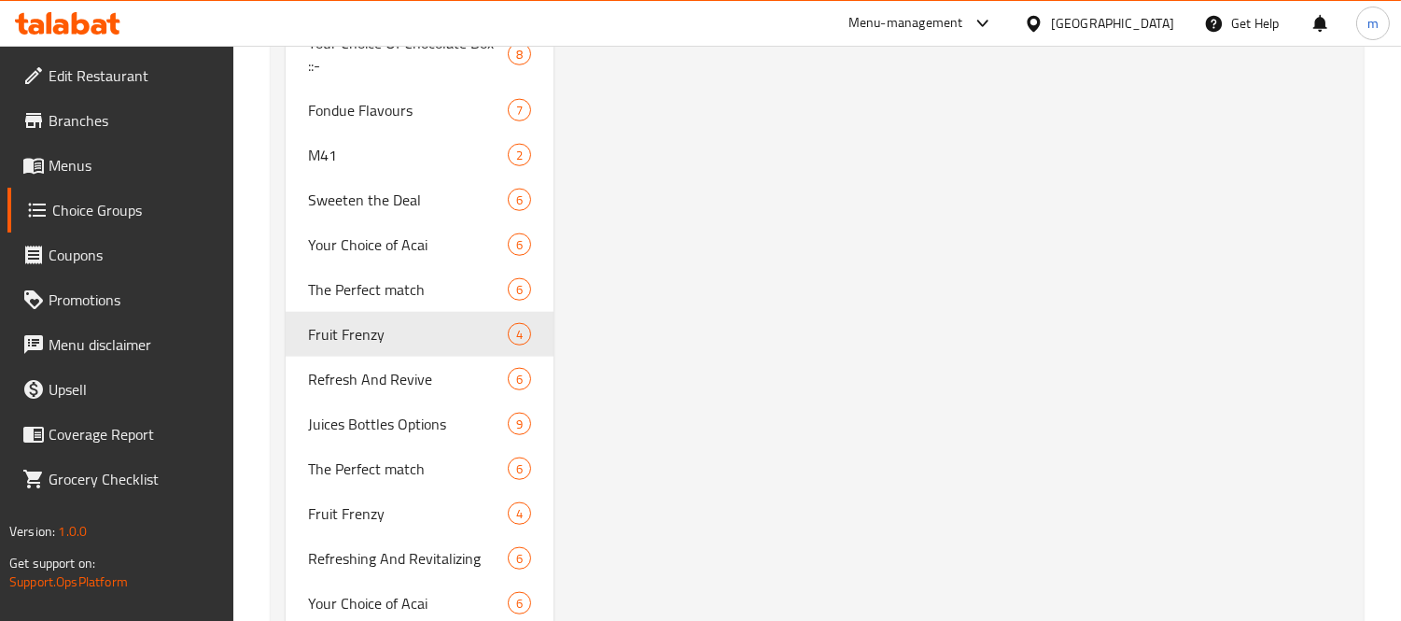
scroll to position [3735, 0]
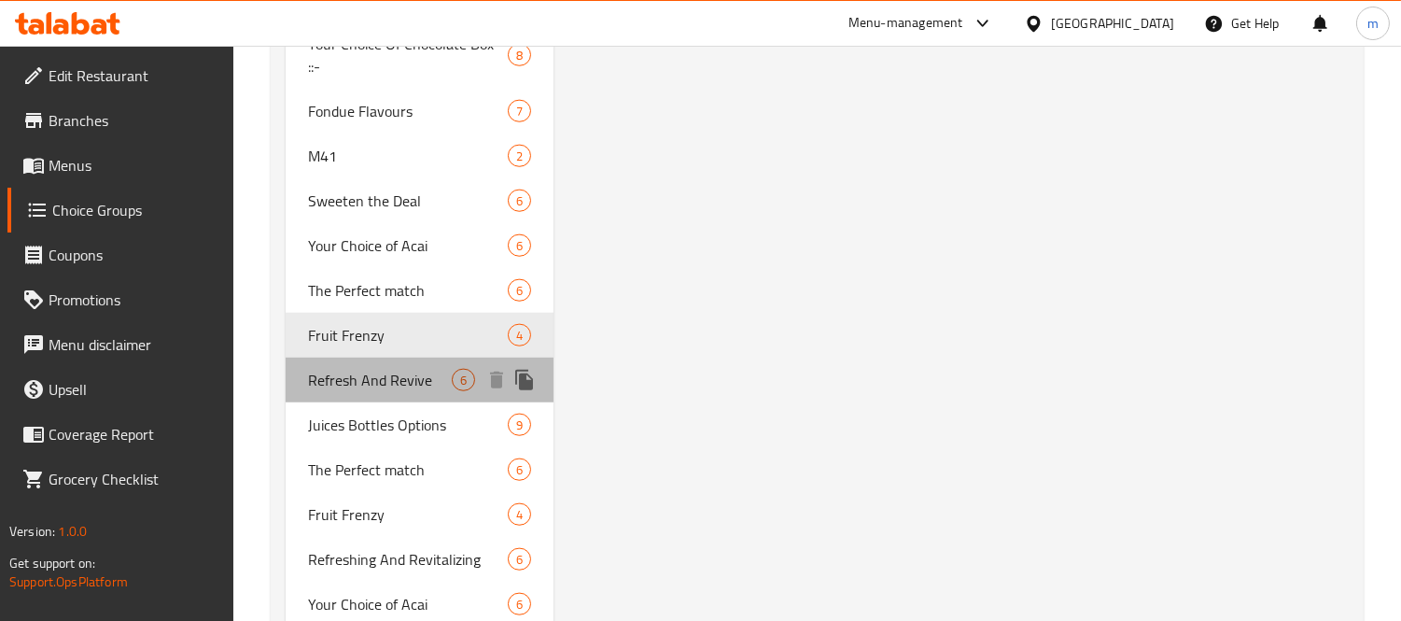
click at [375, 369] on span "Refresh And Revive" at bounding box center [380, 380] width 144 height 22
type input "Refresh And Revive"
type input "ينعش وإحياء"
type input "6"
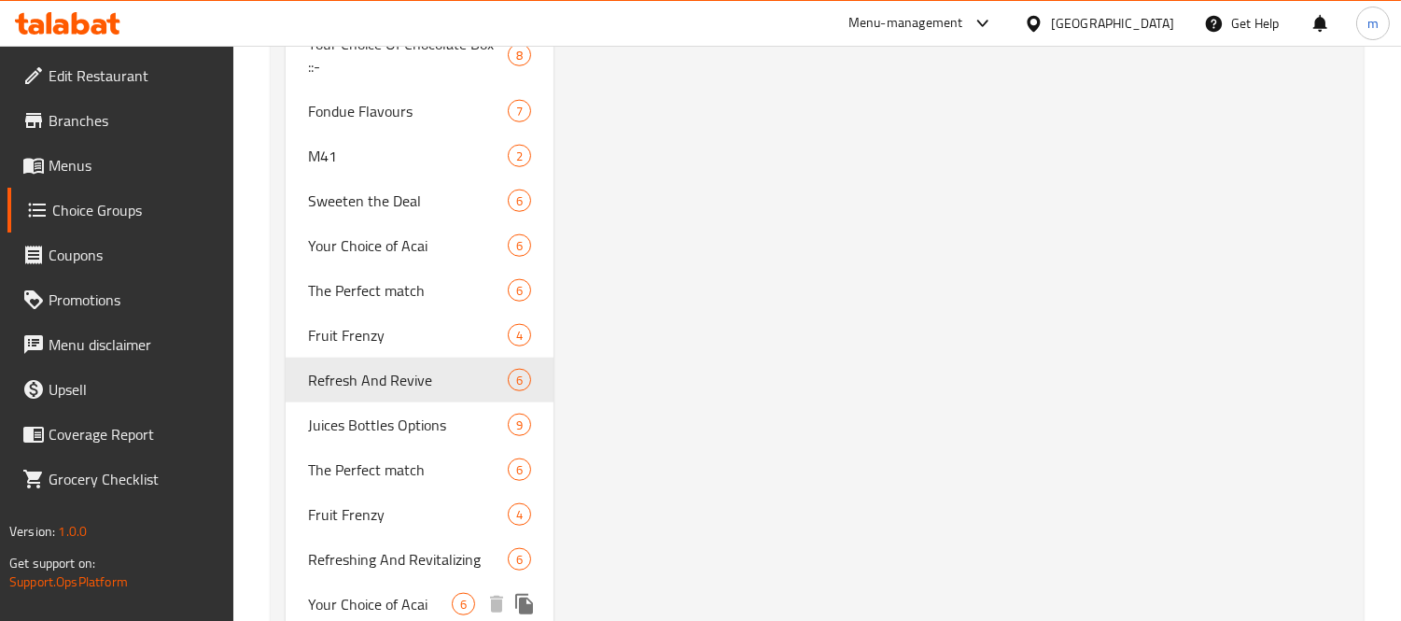
scroll to position [3630, 0]
